Goal: Check status

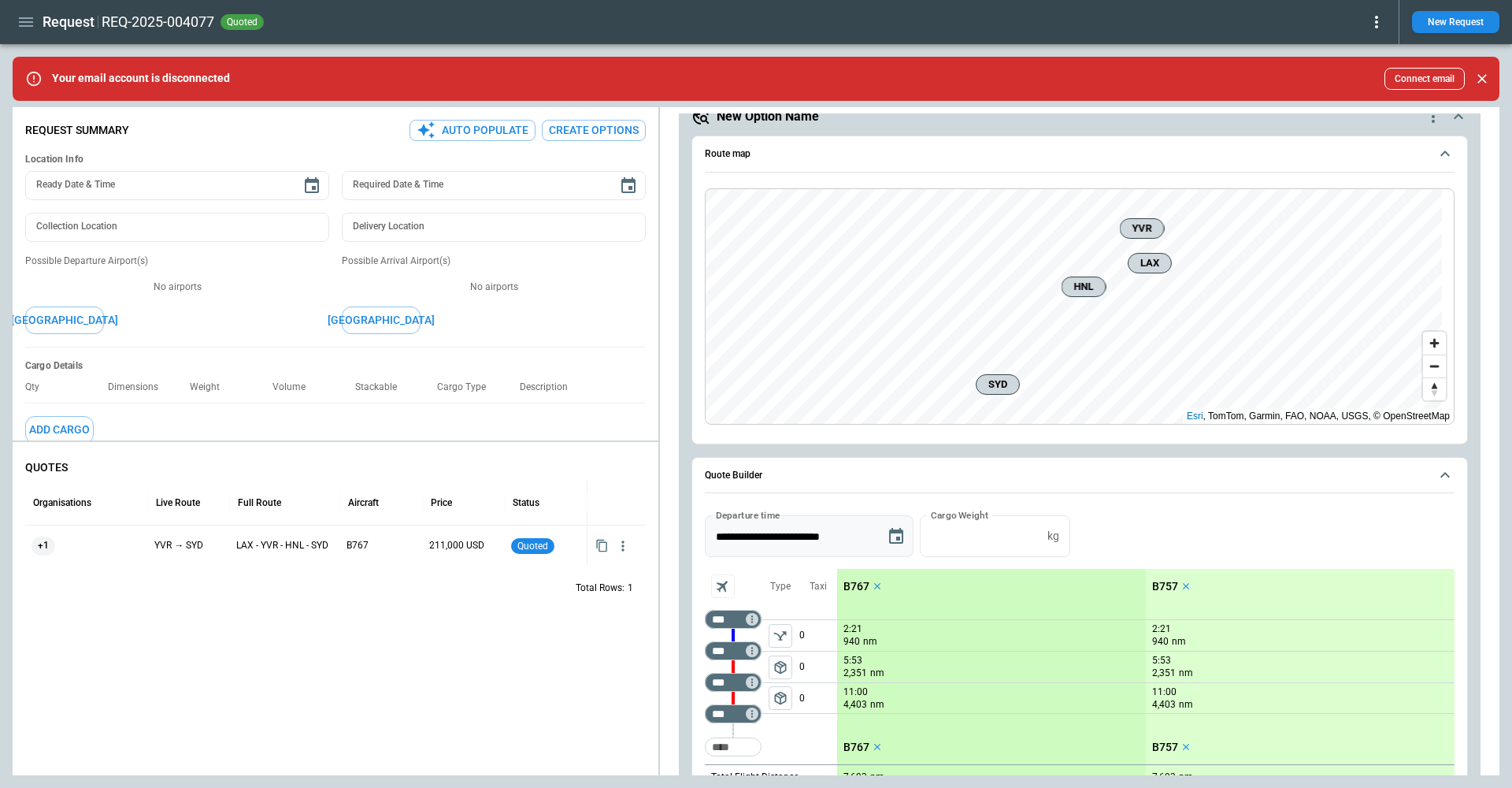
scroll to position [157, 0]
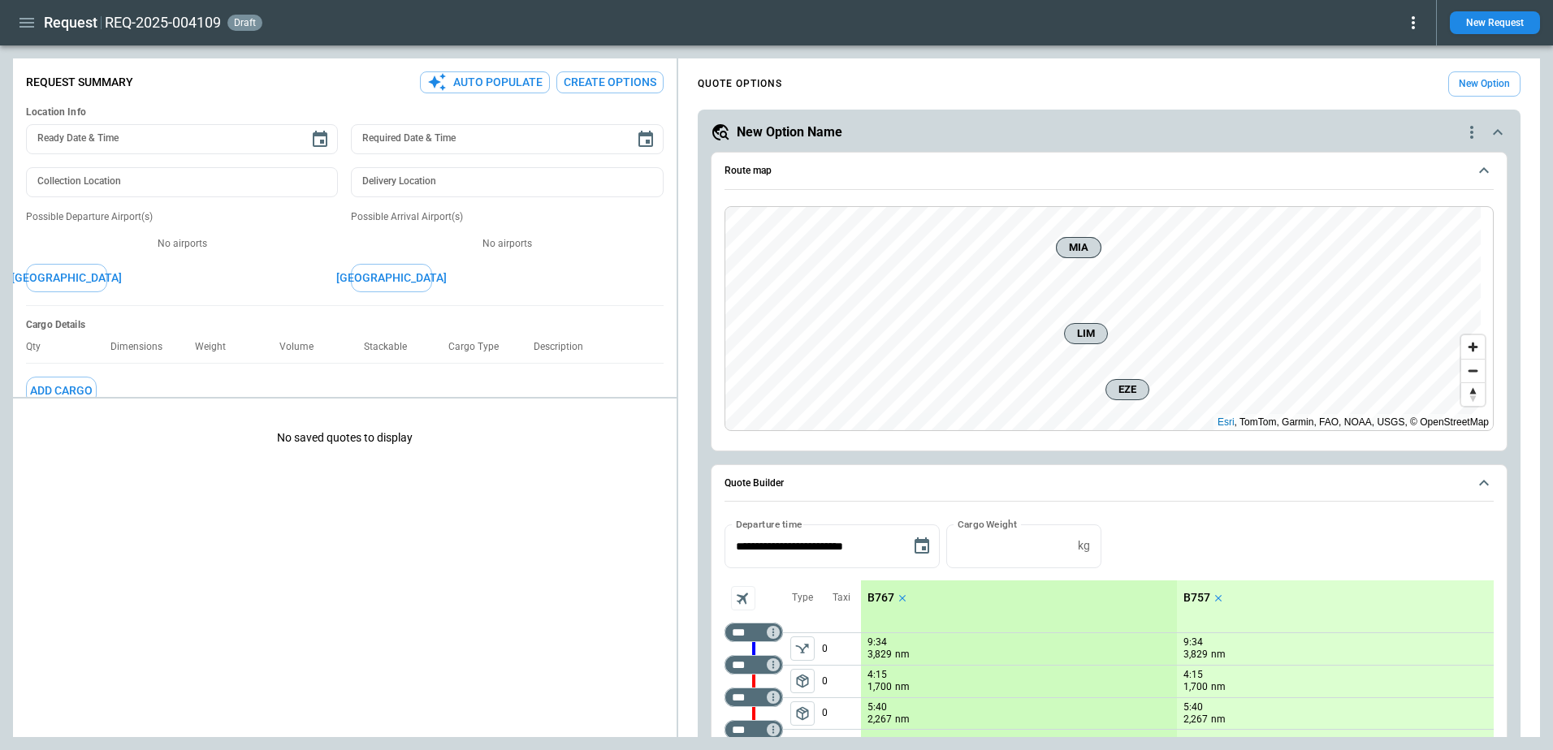
scroll to position [325, 0]
